Goal: Share content

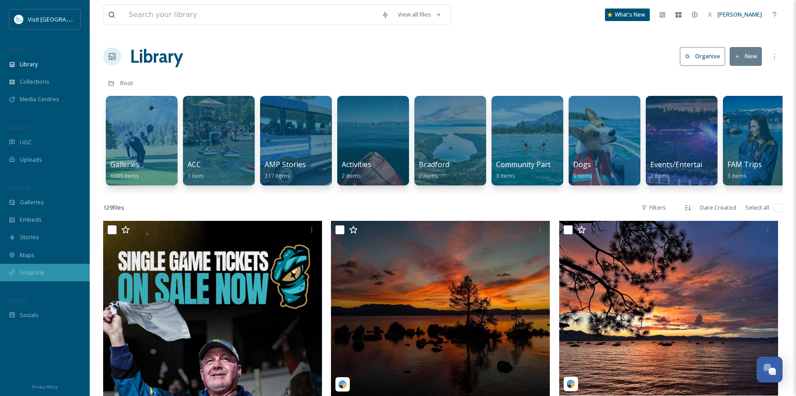
click at [24, 270] on span "SnapLink" at bounding box center [32, 273] width 25 height 9
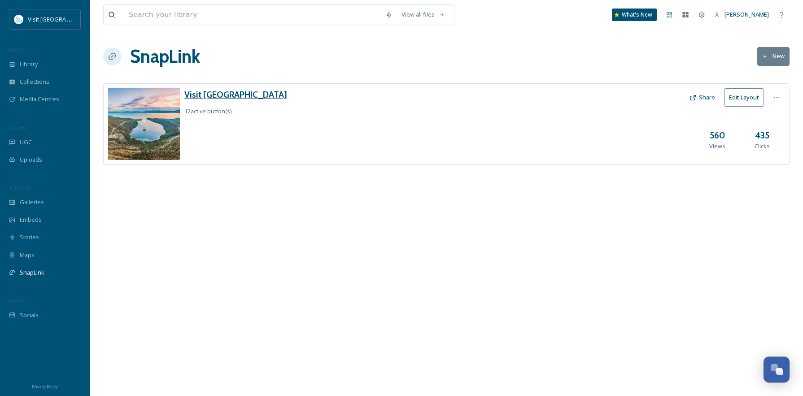
click at [224, 95] on h3 "Visit [GEOGRAPHIC_DATA]" at bounding box center [235, 94] width 103 height 13
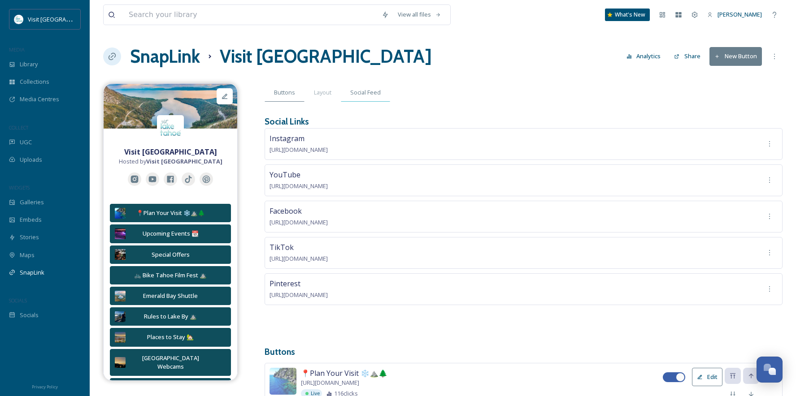
click at [363, 95] on span "Social Feed" at bounding box center [365, 92] width 30 height 9
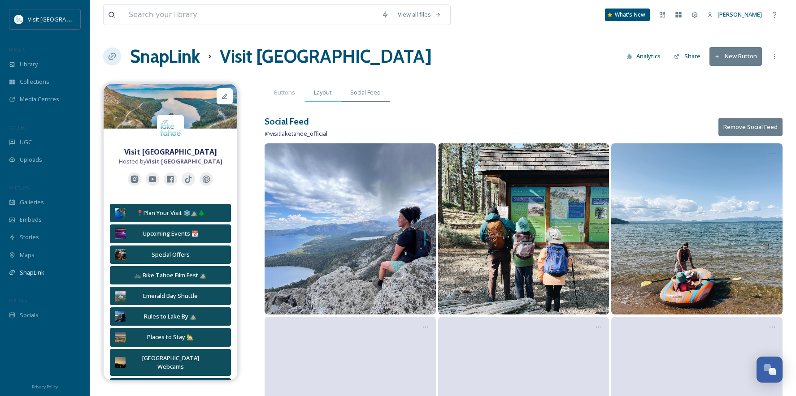
click at [326, 92] on span "Layout" at bounding box center [322, 92] width 17 height 9
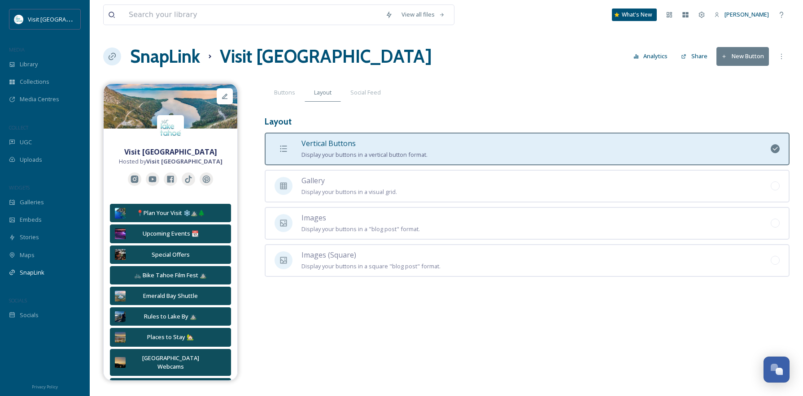
click at [107, 58] on div at bounding box center [112, 57] width 18 height 18
click at [112, 56] on icon at bounding box center [112, 56] width 9 height 9
click at [227, 96] on icon at bounding box center [224, 96] width 7 height 7
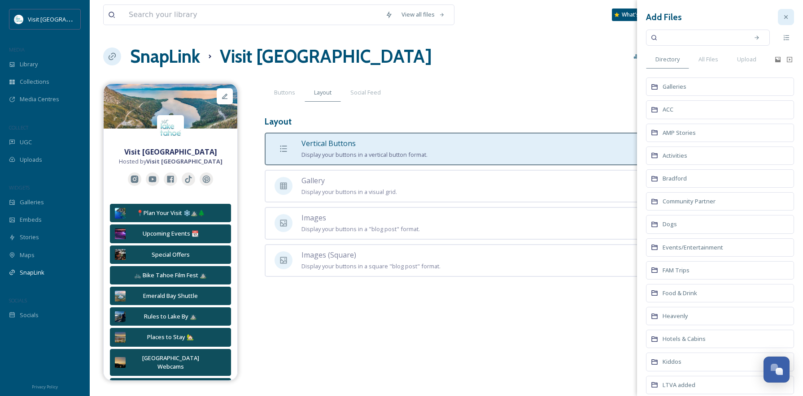
click at [782, 17] on icon at bounding box center [785, 16] width 7 height 7
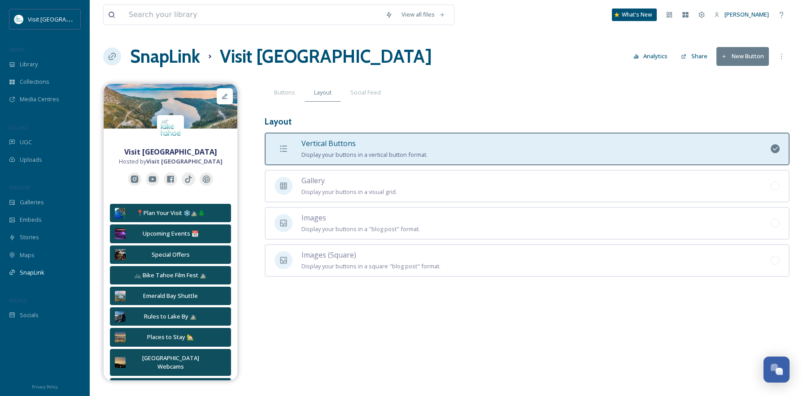
click at [692, 56] on button "Share" at bounding box center [693, 56] width 35 height 17
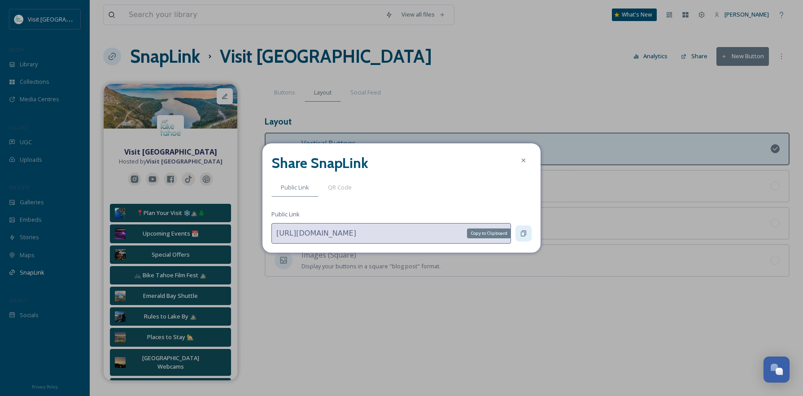
click at [525, 236] on icon at bounding box center [523, 234] width 5 height 6
click at [339, 190] on span "QR Code" at bounding box center [340, 187] width 24 height 9
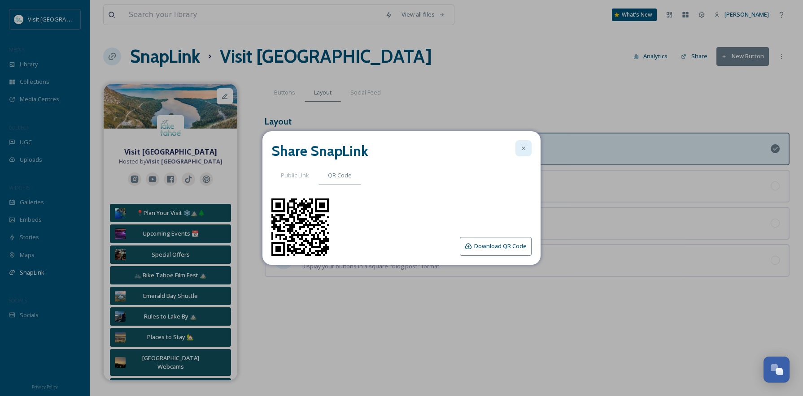
click at [521, 146] on icon at bounding box center [523, 148] width 7 height 7
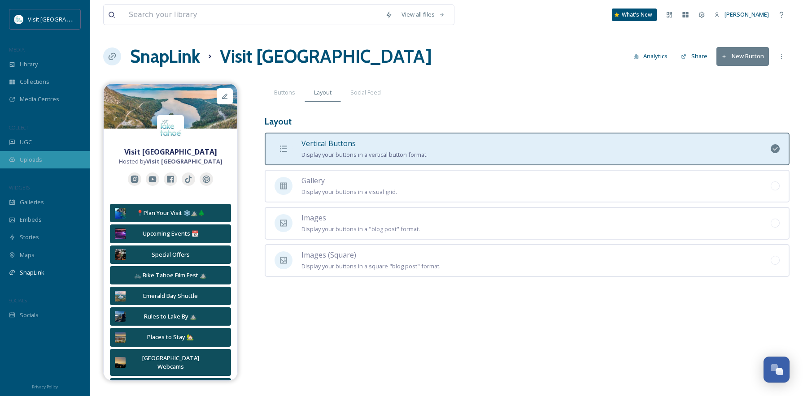
click at [33, 160] on span "Uploads" at bounding box center [31, 160] width 22 height 9
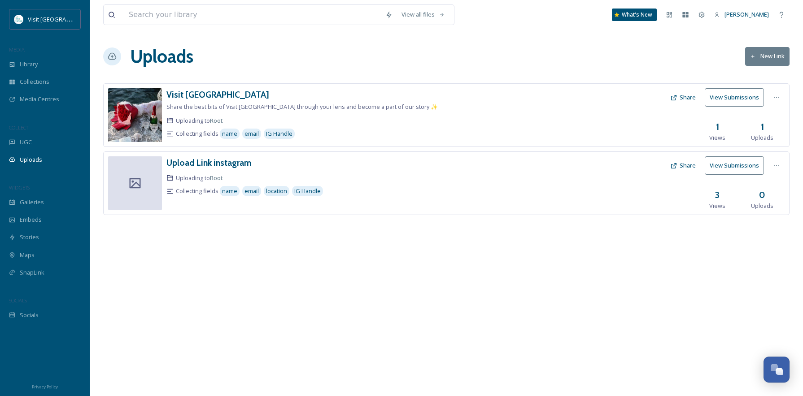
click at [684, 98] on button "Share" at bounding box center [682, 97] width 35 height 17
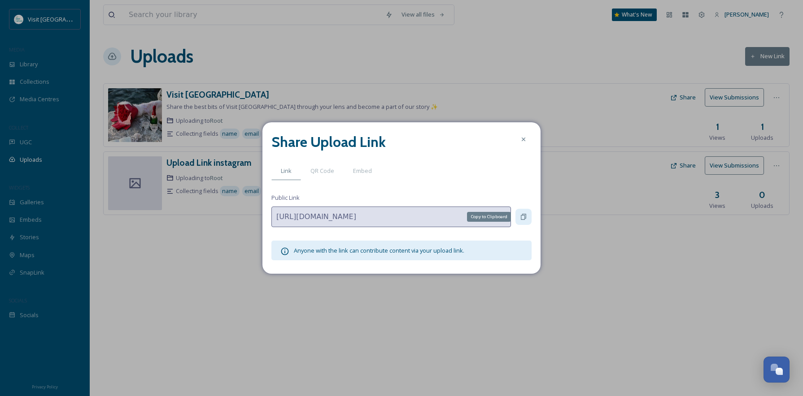
click at [526, 217] on icon at bounding box center [523, 216] width 7 height 7
drag, startPoint x: 521, startPoint y: 139, endPoint x: 511, endPoint y: 134, distance: 10.6
click at [521, 139] on icon at bounding box center [523, 139] width 7 height 7
